Goal: Find specific page/section: Find specific page/section

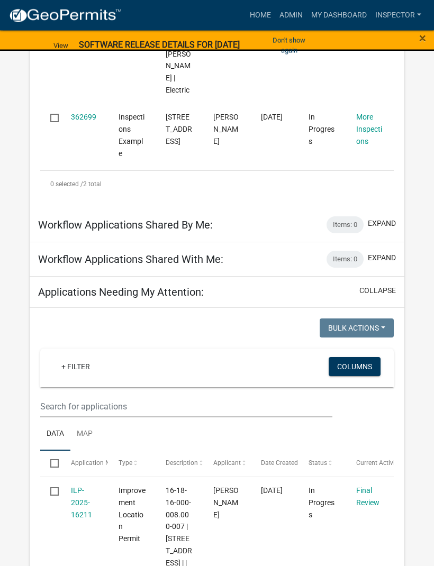
scroll to position [348, 0]
click at [337, 21] on link "My Dashboard" at bounding box center [339, 15] width 64 height 20
click at [293, 12] on link "Admin" at bounding box center [291, 15] width 32 height 20
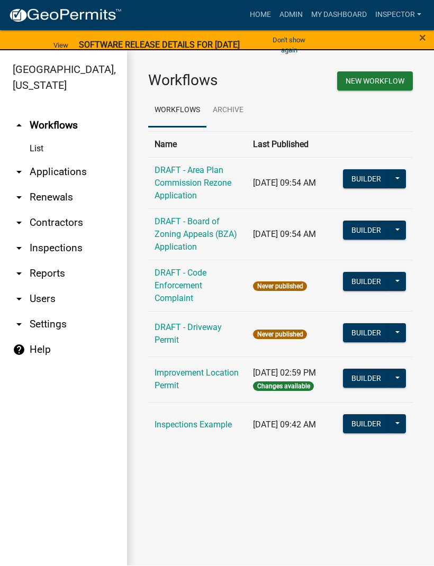
scroll to position [1, 0]
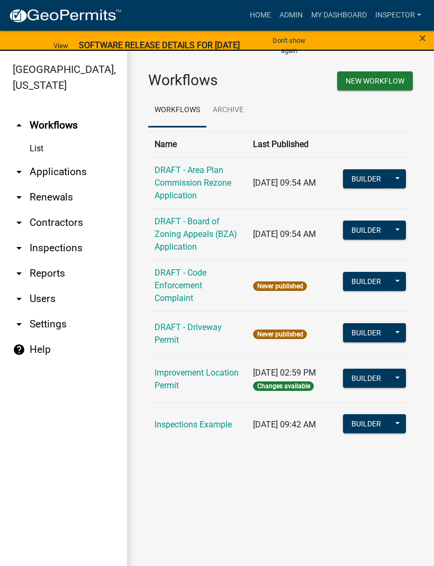
click at [65, 163] on link "arrow_drop_down Applications" at bounding box center [63, 171] width 127 height 25
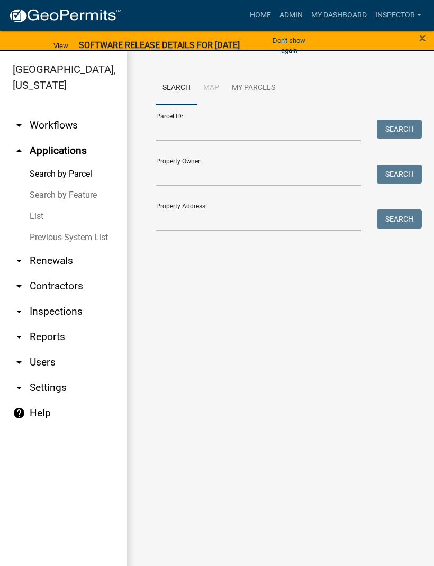
click at [46, 212] on link "List" at bounding box center [63, 216] width 127 height 21
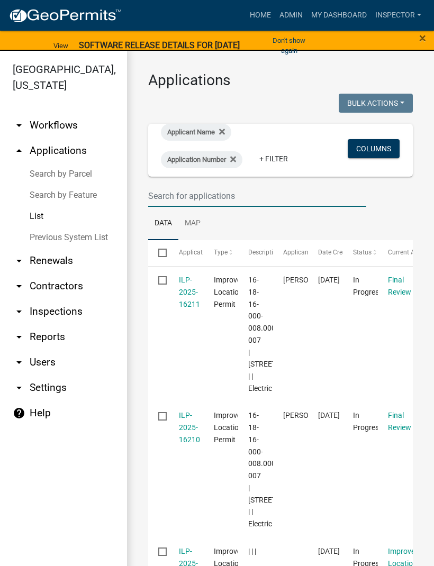
click at [271, 196] on input "text" at bounding box center [257, 196] width 218 height 22
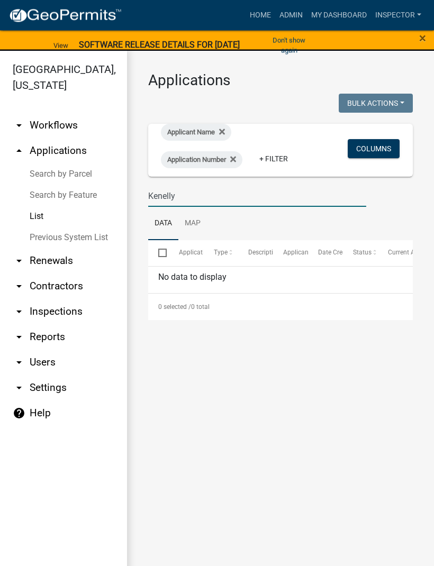
type input "Kenelly"
click at [46, 216] on link "List" at bounding box center [63, 216] width 127 height 21
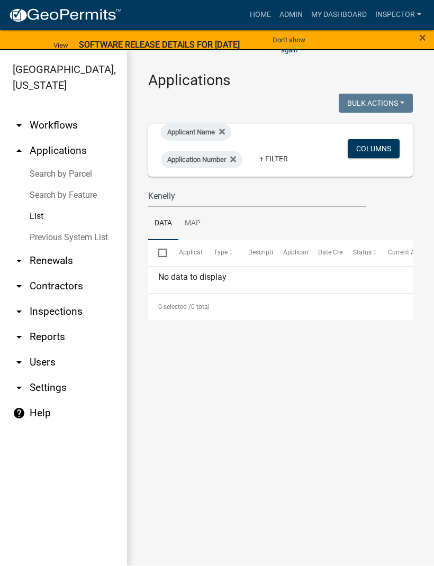
click at [42, 215] on link "List" at bounding box center [63, 216] width 127 height 21
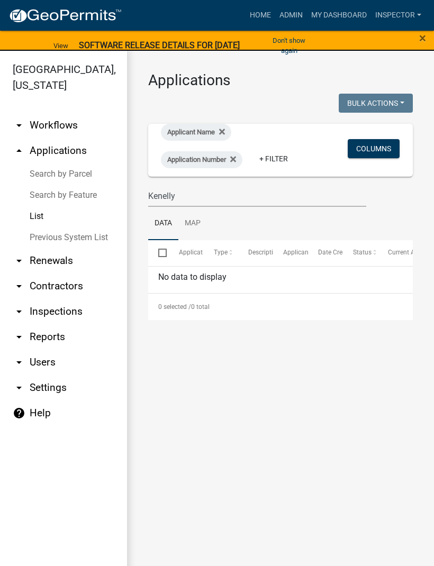
click at [76, 288] on link "arrow_drop_down Contractors" at bounding box center [63, 285] width 127 height 25
